Goal: Obtain resource: Obtain resource

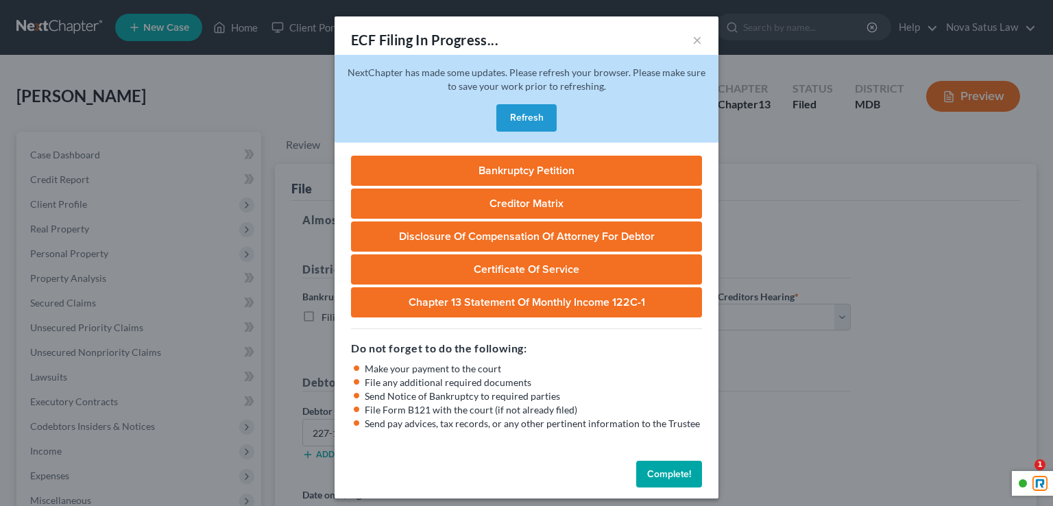
select select "1"
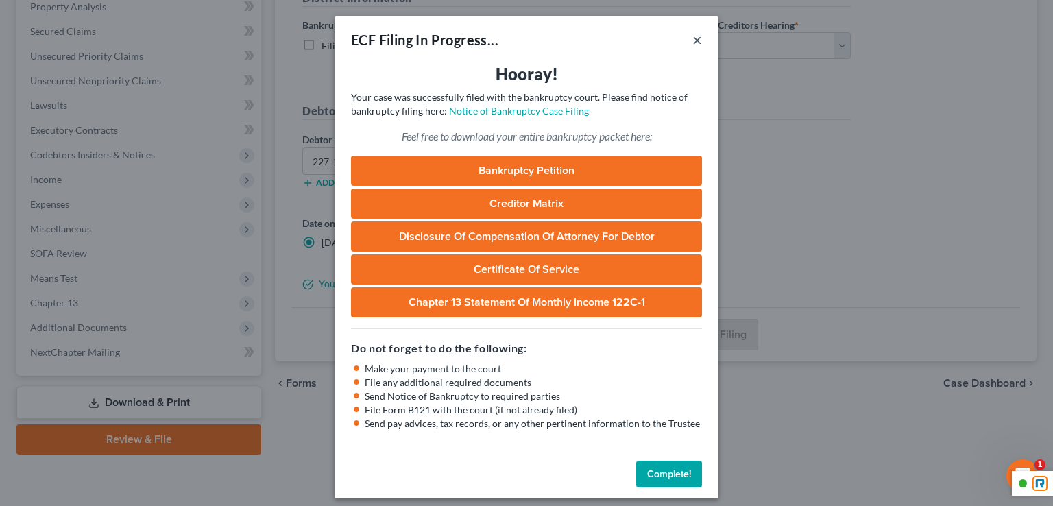
click at [693, 41] on button "×" at bounding box center [698, 40] width 10 height 16
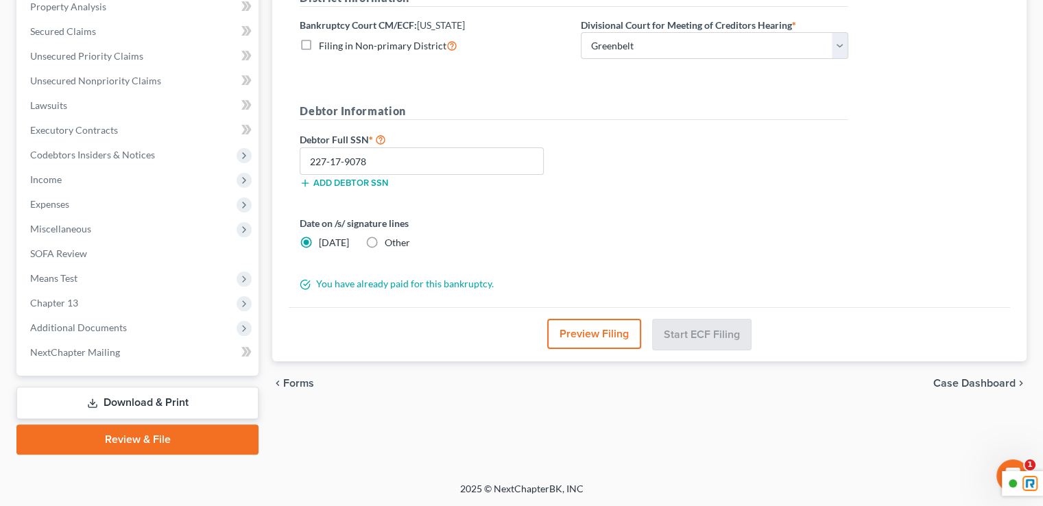
click at [146, 395] on link "Download & Print" at bounding box center [137, 403] width 242 height 32
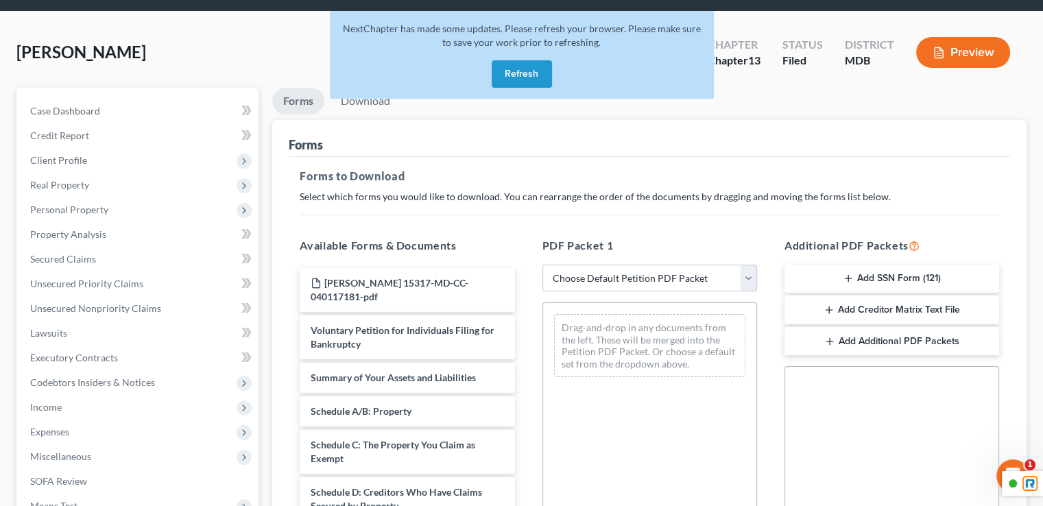
scroll to position [137, 0]
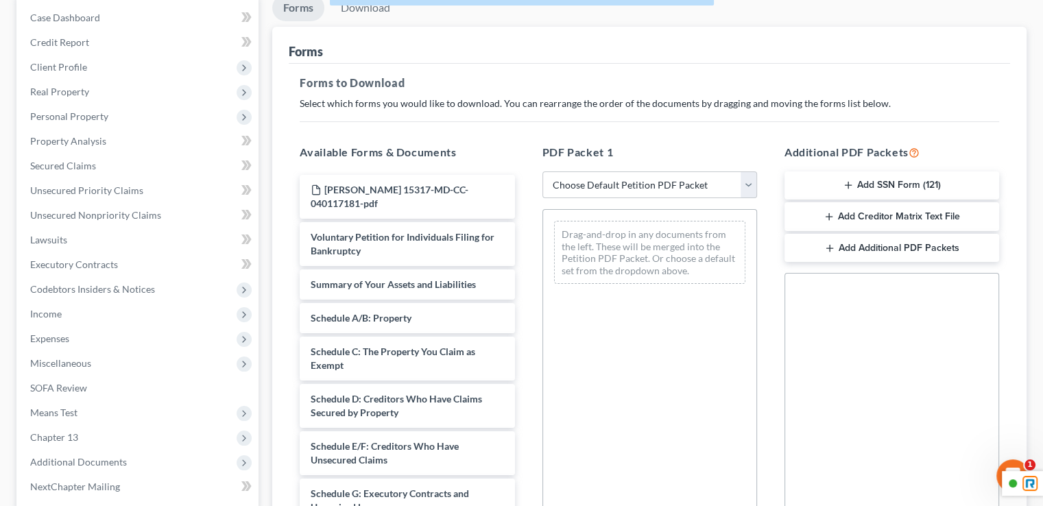
click at [890, 181] on button "Add SSN Form (121)" at bounding box center [891, 185] width 215 height 29
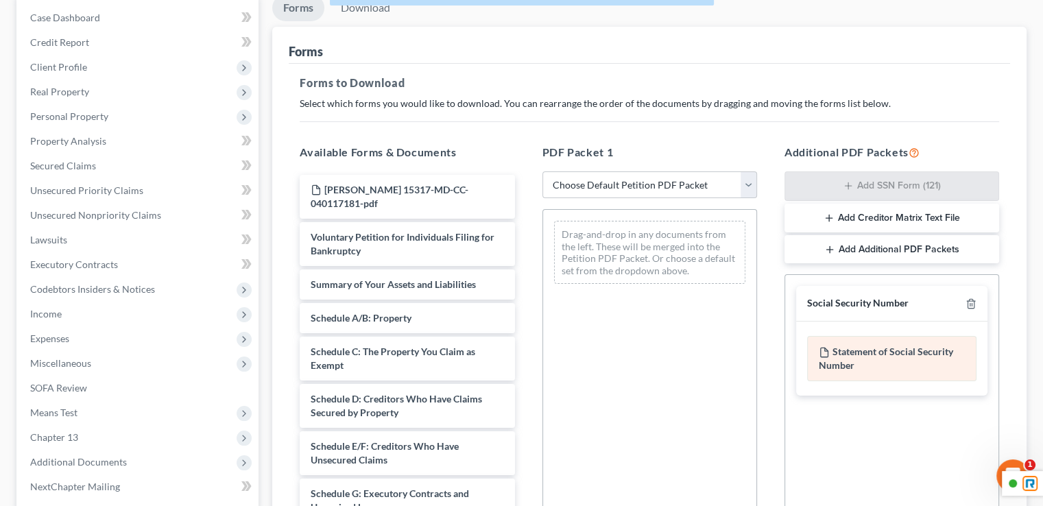
drag, startPoint x: 873, startPoint y: 338, endPoint x: 881, endPoint y: 374, distance: 37.3
click at [870, 337] on div "Statement of Social Security Number" at bounding box center [891, 358] width 169 height 45
drag, startPoint x: 877, startPoint y: 366, endPoint x: 845, endPoint y: 363, distance: 32.3
click at [877, 365] on div "Statement of Social Security Number" at bounding box center [891, 358] width 169 height 45
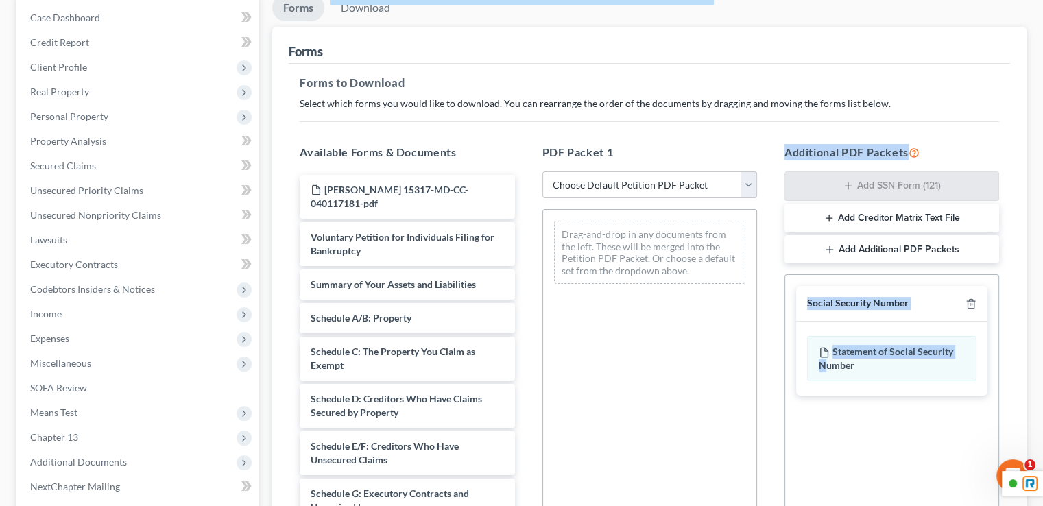
drag, startPoint x: 776, startPoint y: 361, endPoint x: 715, endPoint y: 359, distance: 61.8
click at [715, 359] on div "Available Forms & Documents [PERSON_NAME] 15317-MD-CC-040117181-pdf Voluntary P…" at bounding box center [649, 365] width 727 height 465
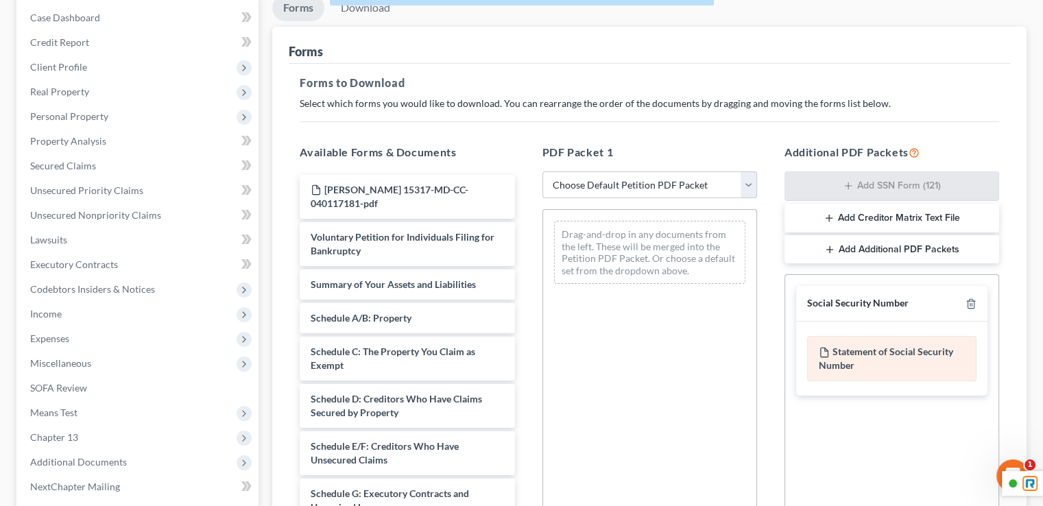
drag, startPoint x: 866, startPoint y: 366, endPoint x: 853, endPoint y: 344, distance: 25.5
click at [857, 346] on div "Statement of Social Security Number" at bounding box center [891, 358] width 169 height 45
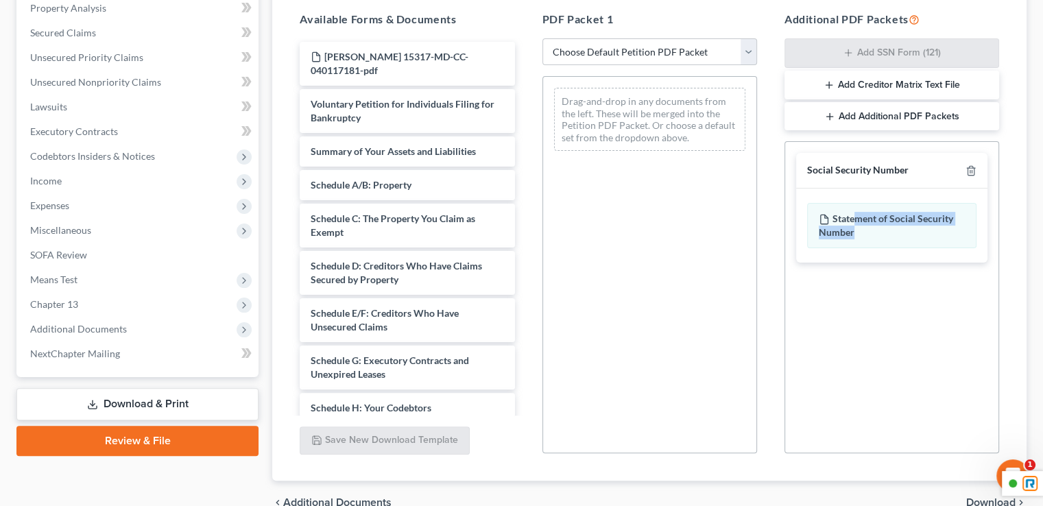
scroll to position [340, 0]
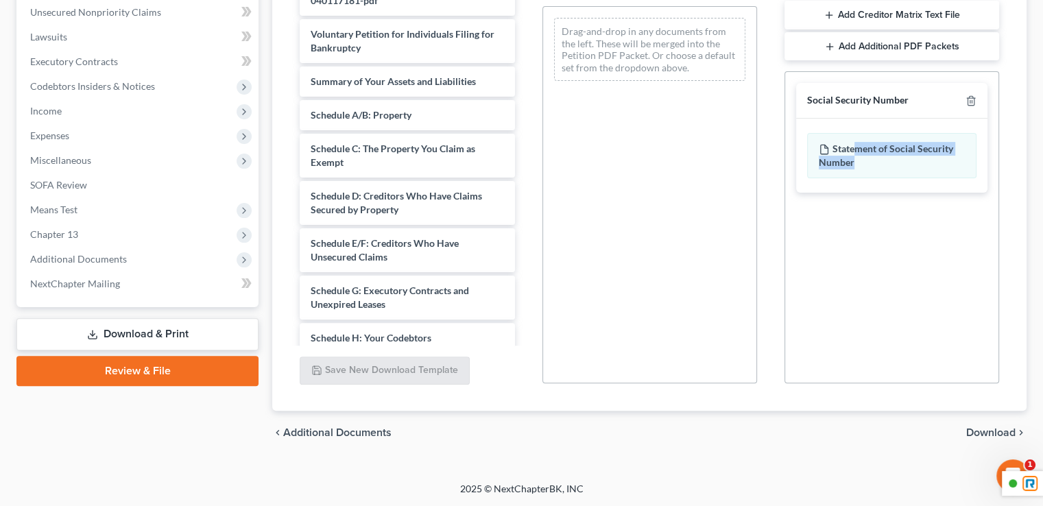
click at [990, 437] on span "Download" at bounding box center [990, 432] width 49 height 11
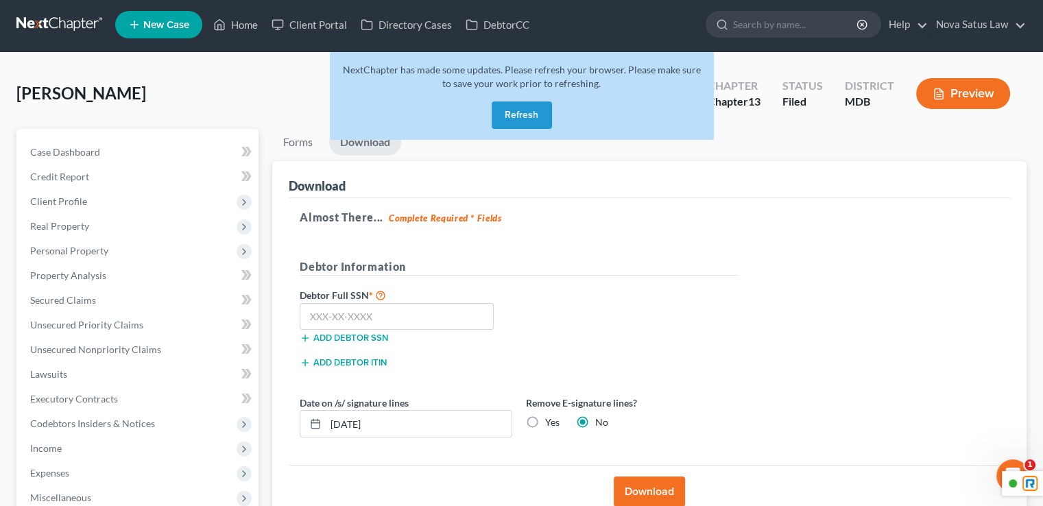
scroll to position [0, 0]
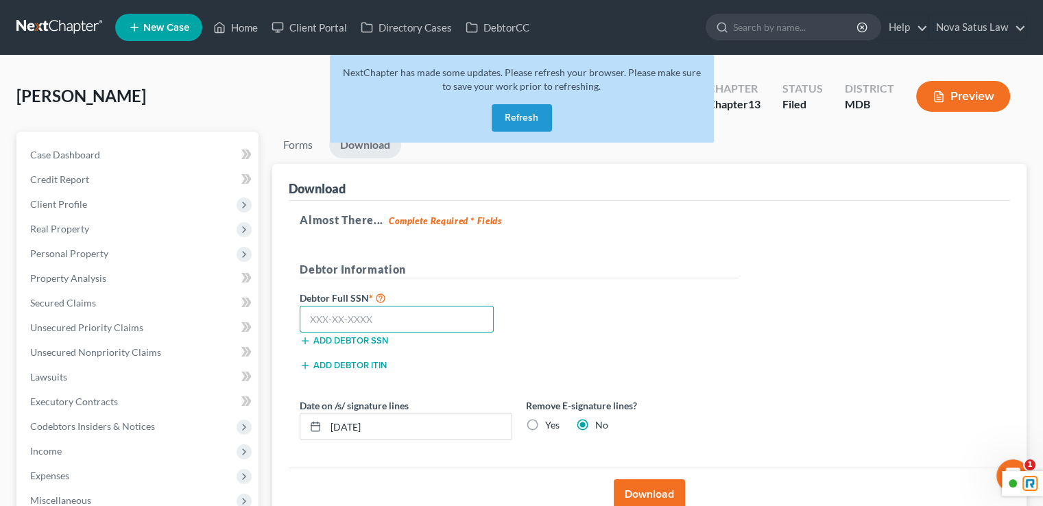
click at [405, 324] on input "text" at bounding box center [397, 319] width 194 height 27
click at [397, 321] on input "text" at bounding box center [397, 319] width 194 height 27
type input "227-17-9078"
click at [389, 437] on input "[DATE]" at bounding box center [419, 426] width 186 height 26
click at [400, 429] on input "[DATE]" at bounding box center [419, 426] width 186 height 26
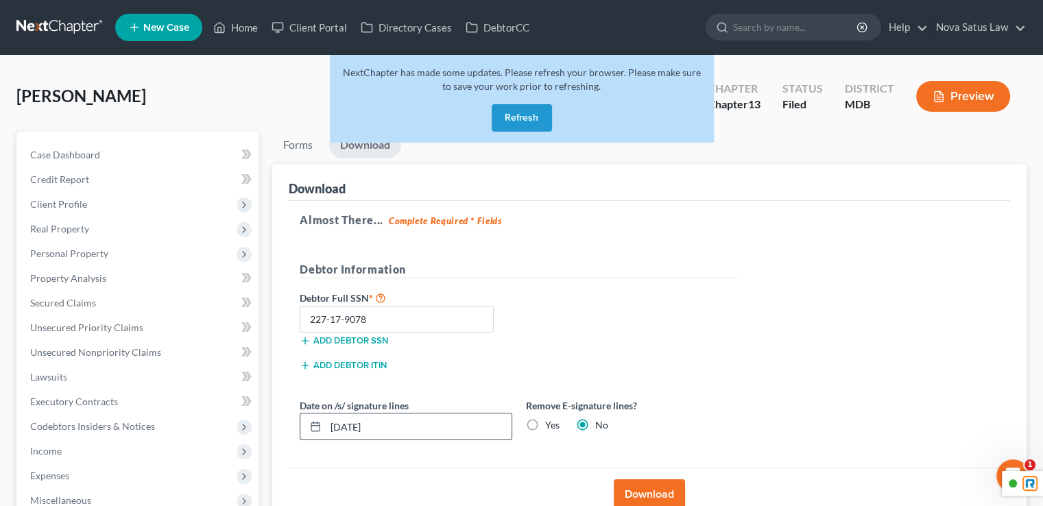
click at [350, 433] on input "[DATE]" at bounding box center [419, 426] width 186 height 26
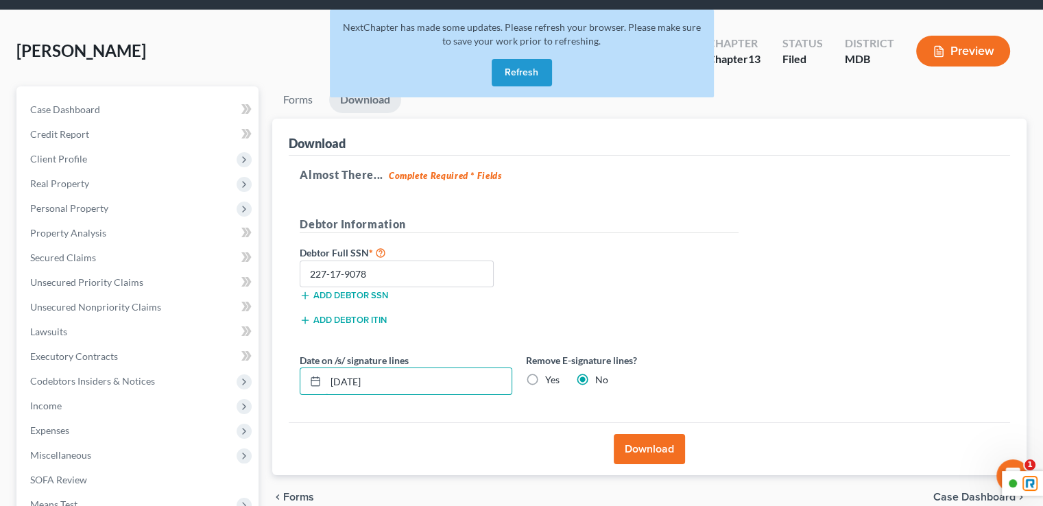
scroll to position [137, 0]
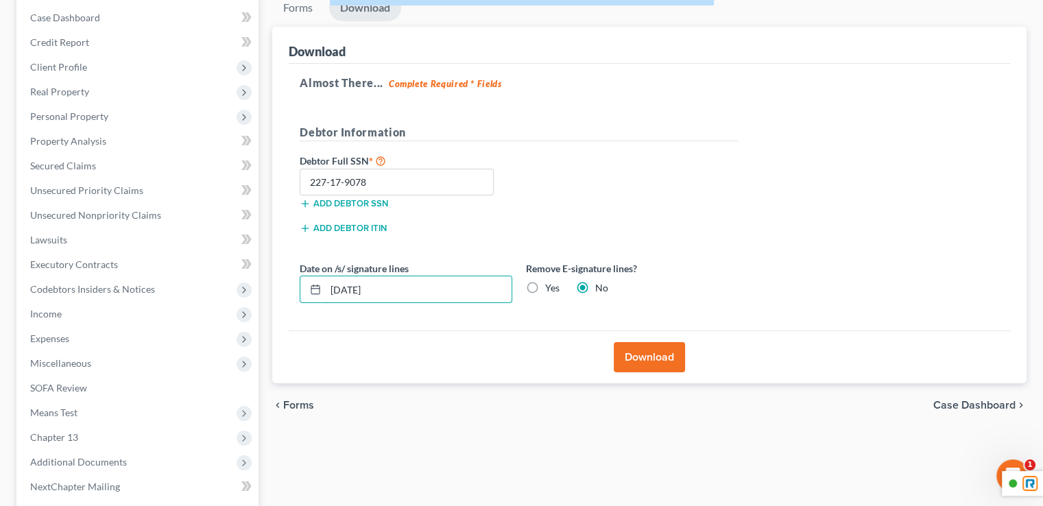
type input "[DATE]"
click at [653, 368] on button "Download" at bounding box center [649, 357] width 71 height 30
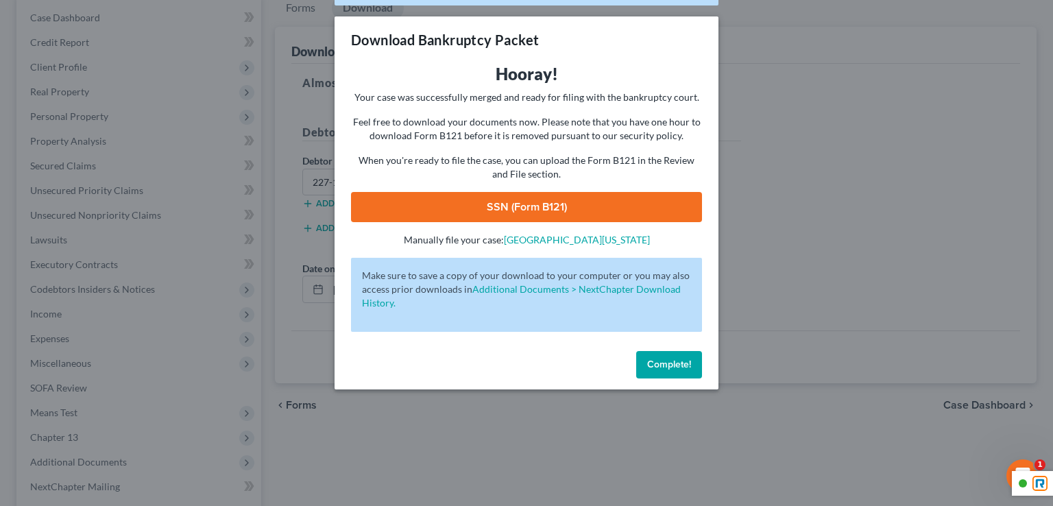
click at [599, 210] on link "SSN (Form B121)" at bounding box center [526, 207] width 351 height 30
click at [663, 370] on span "Complete!" at bounding box center [669, 365] width 44 height 12
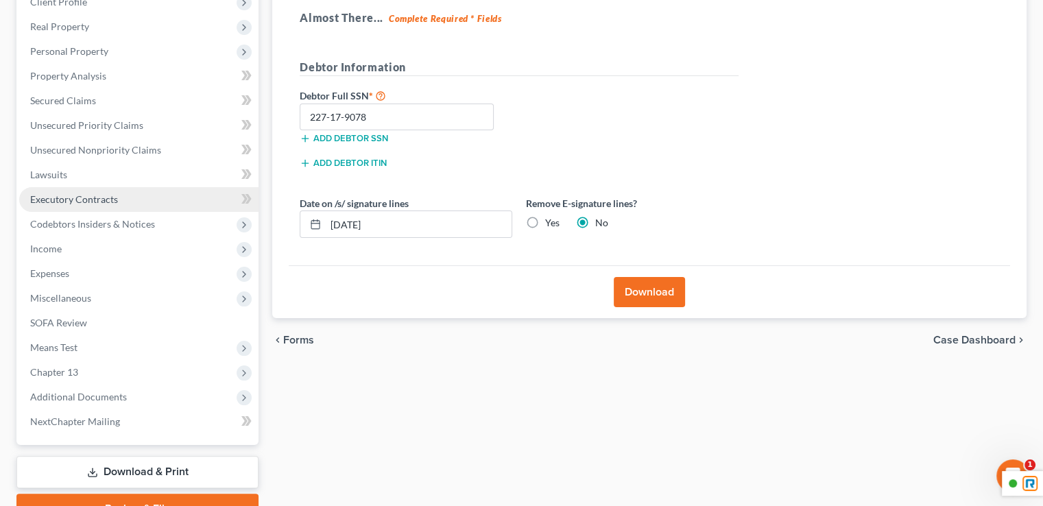
scroll to position [272, 0]
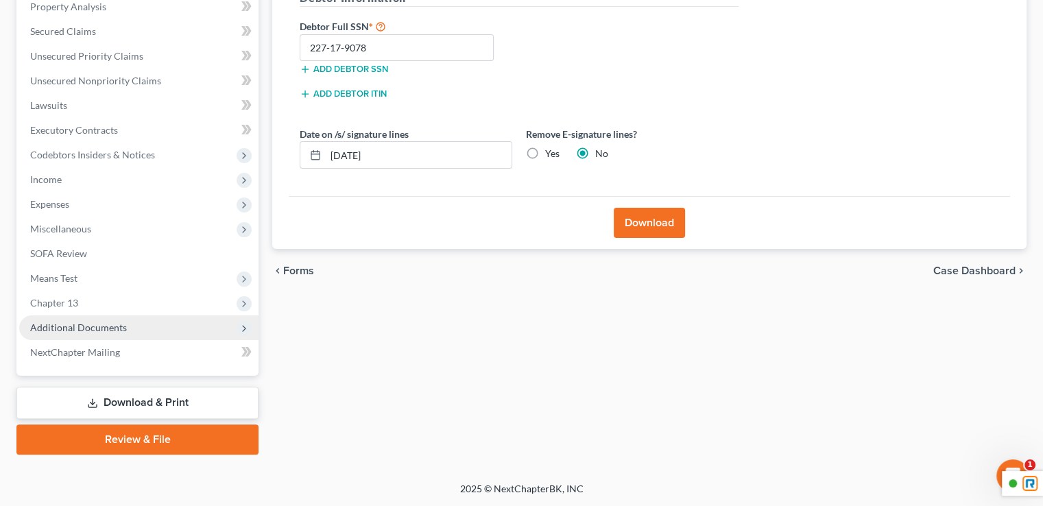
click at [116, 324] on span "Additional Documents" at bounding box center [78, 328] width 97 height 12
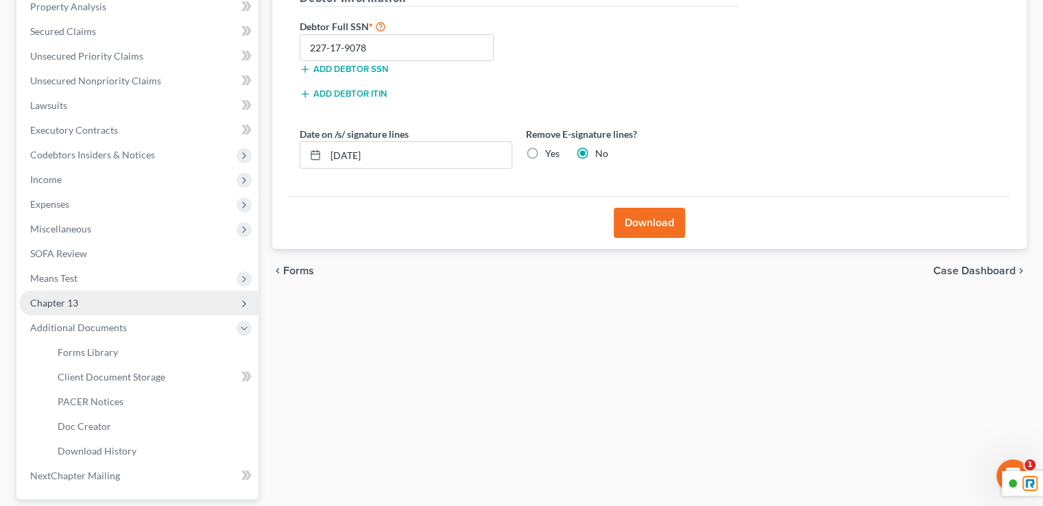
click at [106, 309] on span "Chapter 13" at bounding box center [138, 303] width 239 height 25
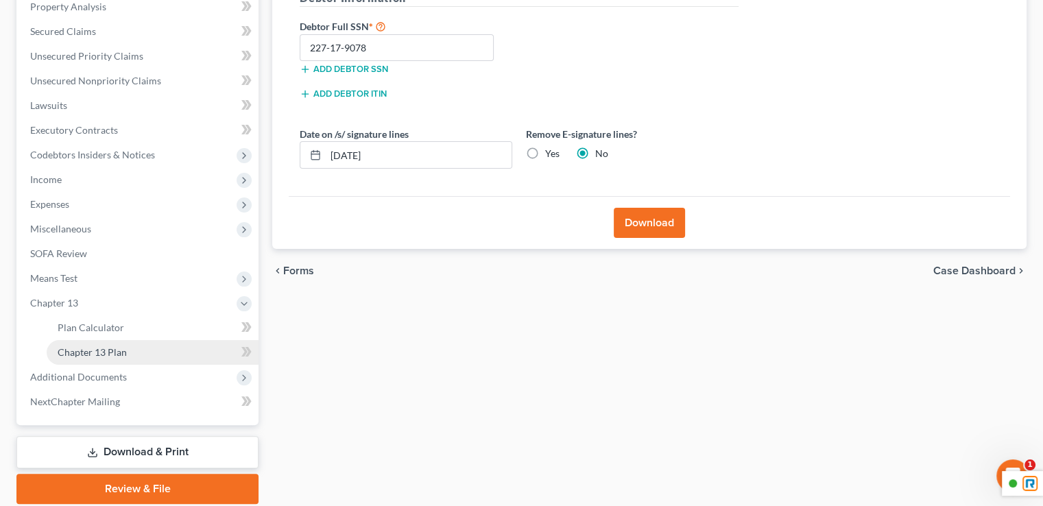
click at [112, 349] on span "Chapter 13 Plan" at bounding box center [92, 352] width 69 height 12
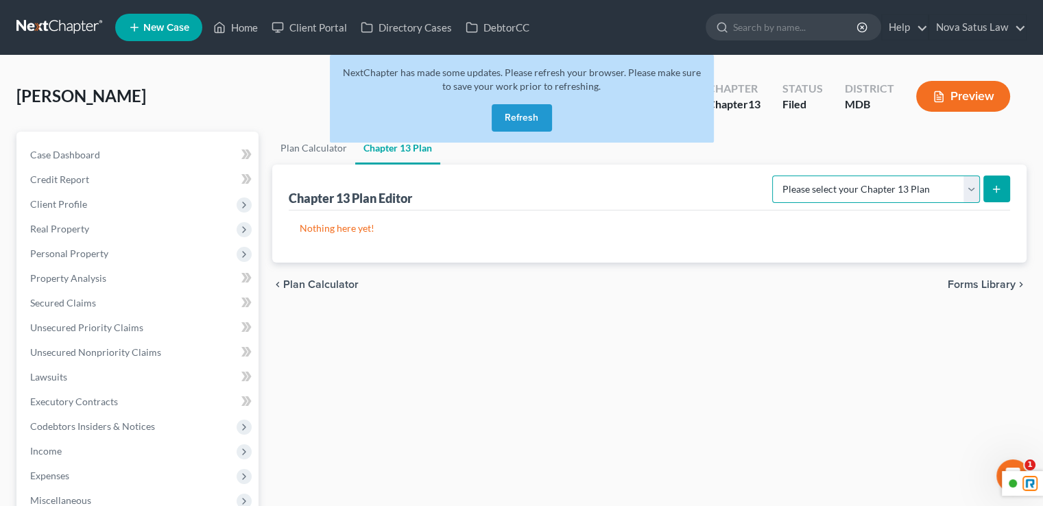
click at [852, 184] on select "Please select your Chapter 13 Plan District of [US_STATE][GEOGRAPHIC_DATA] of […" at bounding box center [876, 189] width 208 height 27
select select "2"
click at [777, 176] on select "Please select your Chapter 13 Plan District of [US_STATE][GEOGRAPHIC_DATA] of […" at bounding box center [876, 189] width 208 height 27
click at [996, 192] on icon "submit" at bounding box center [996, 189] width 11 height 11
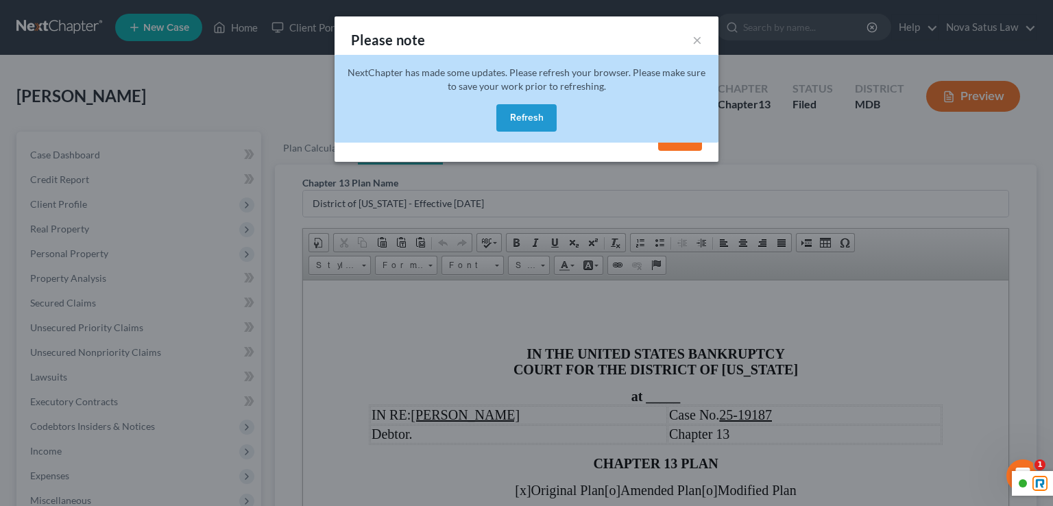
click at [517, 130] on button "Refresh" at bounding box center [526, 117] width 60 height 27
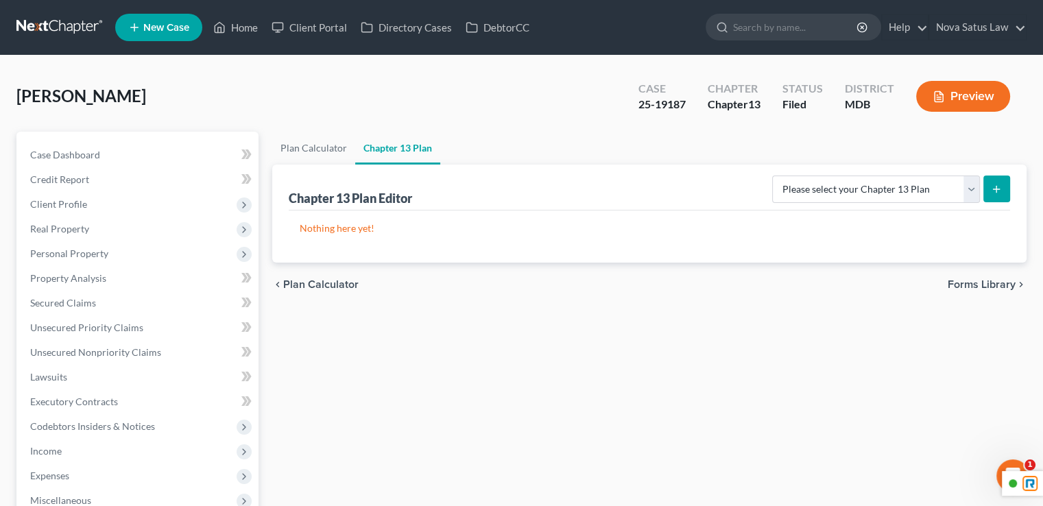
click at [887, 204] on div "Please select your Chapter 13 Plan District of [US_STATE][GEOGRAPHIC_DATA] of […" at bounding box center [888, 188] width 243 height 36
click at [916, 195] on select "Please select your Chapter 13 Plan District of [US_STATE][GEOGRAPHIC_DATA] of […" at bounding box center [876, 189] width 208 height 27
select select "2"
click at [777, 176] on select "Please select your Chapter 13 Plan District of [US_STATE][GEOGRAPHIC_DATA] of […" at bounding box center [876, 189] width 208 height 27
click at [1007, 195] on button "submit" at bounding box center [996, 189] width 27 height 27
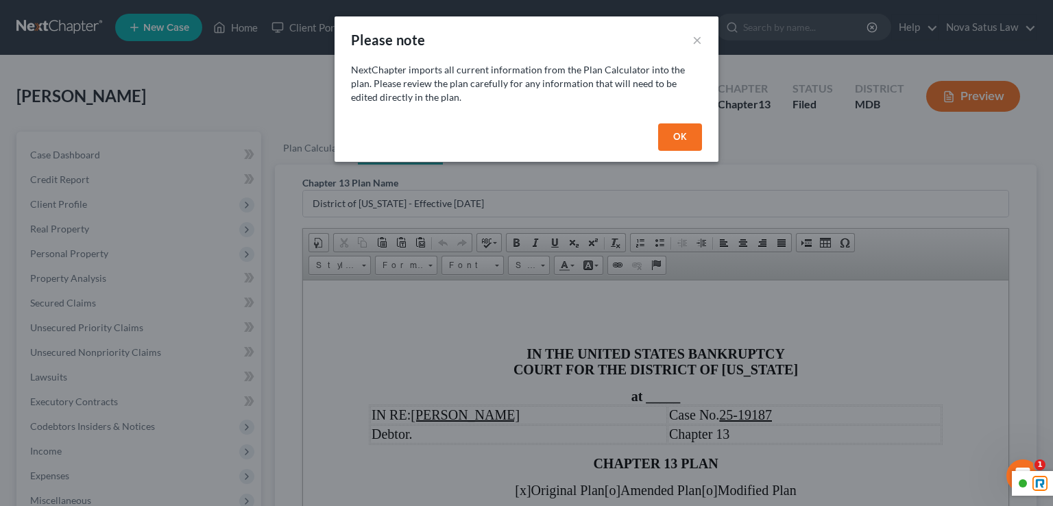
click at [674, 126] on button "OK" at bounding box center [680, 136] width 44 height 27
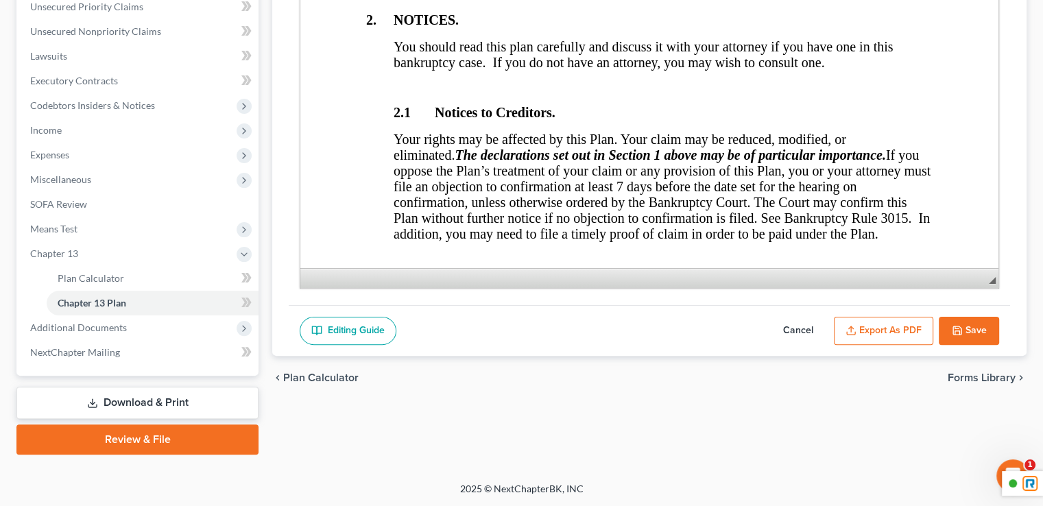
scroll to position [137, 0]
